Goal: Task Accomplishment & Management: Use online tool/utility

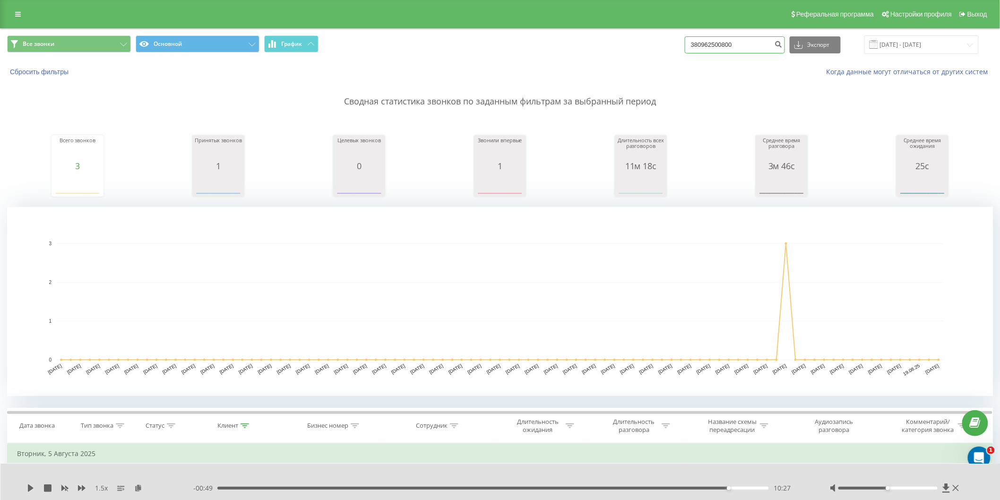
drag, startPoint x: 767, startPoint y: 43, endPoint x: 674, endPoint y: 46, distance: 92.6
click at [674, 46] on div "Все звонки Основной График 380962500800 Экспорт .csv .xls .xlsx [DATE] - [DATE]" at bounding box center [499, 44] width 985 height 18
paste input "8760948"
type input "380987609480"
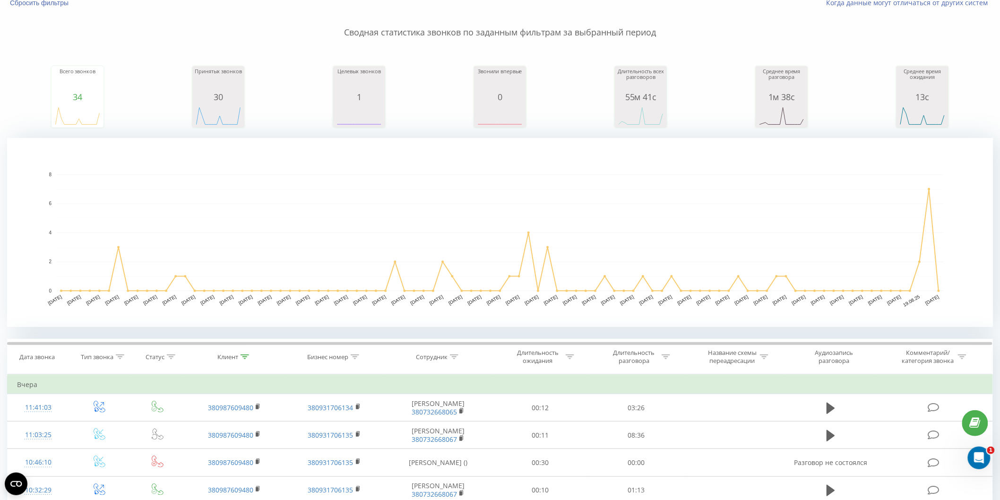
scroll to position [17, 0]
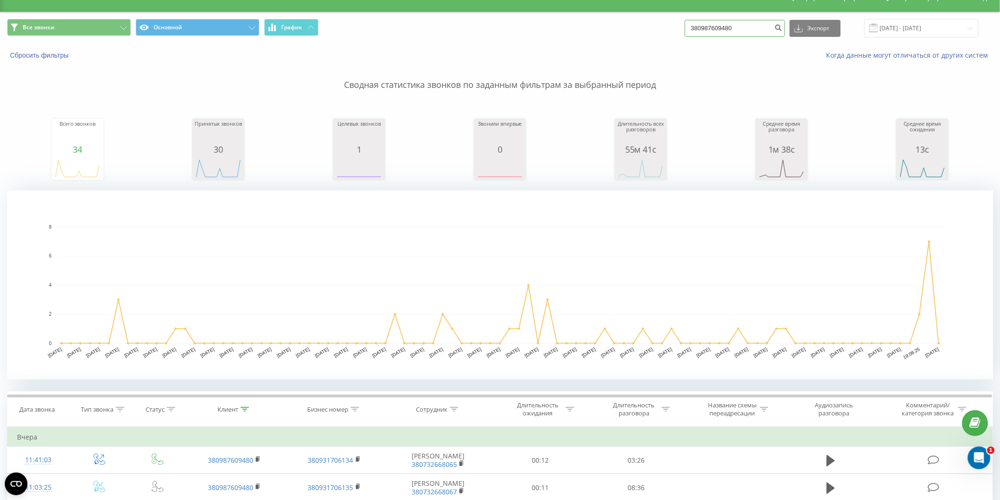
drag, startPoint x: 745, startPoint y: 25, endPoint x: 626, endPoint y: 34, distance: 118.9
click at [626, 34] on div "Все звонки Основной График 380987609480 Экспорт .csv .xls .xlsx [DATE] - [DATE]" at bounding box center [499, 28] width 985 height 18
paste input "73"
type input "380737609480"
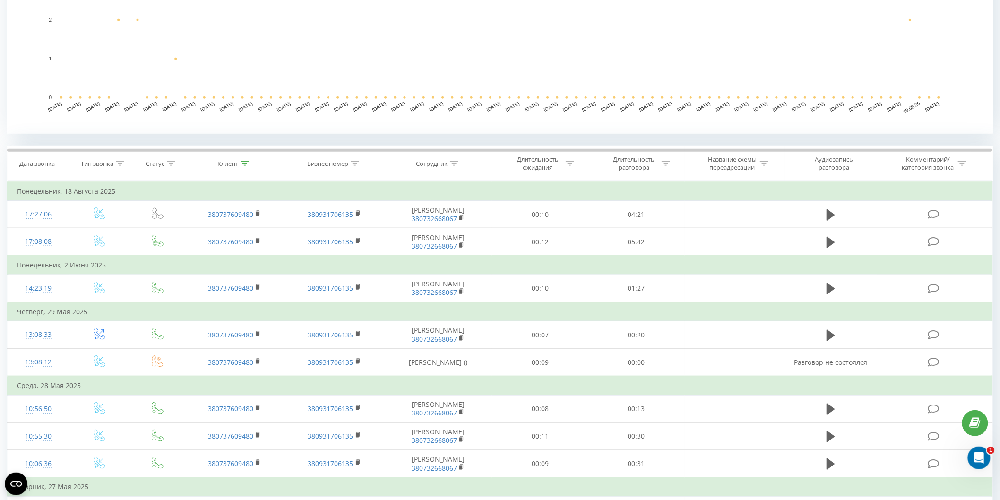
scroll to position [347, 0]
